Goal: Information Seeking & Learning: Learn about a topic

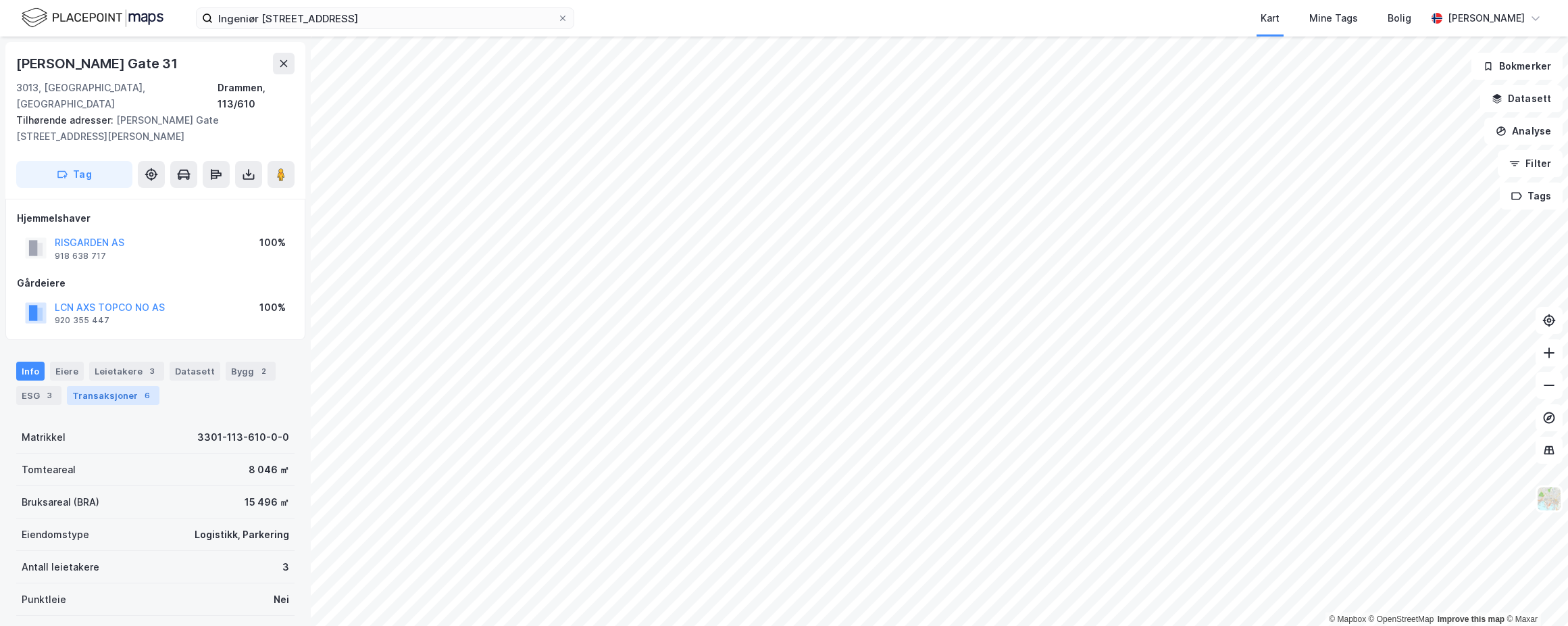
click at [115, 386] on div "Transaksjoner 6" at bounding box center [113, 395] width 92 height 19
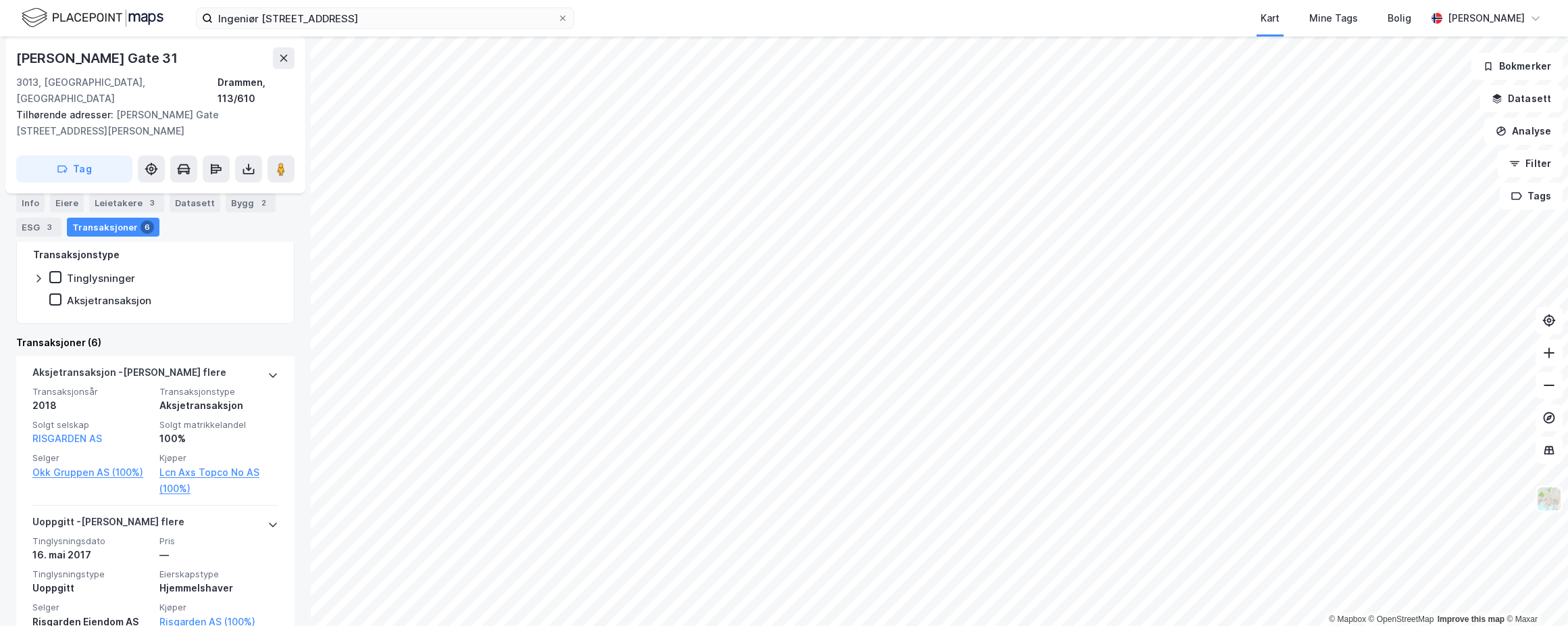
scroll to position [370, 0]
